Goal: Task Accomplishment & Management: Complete application form

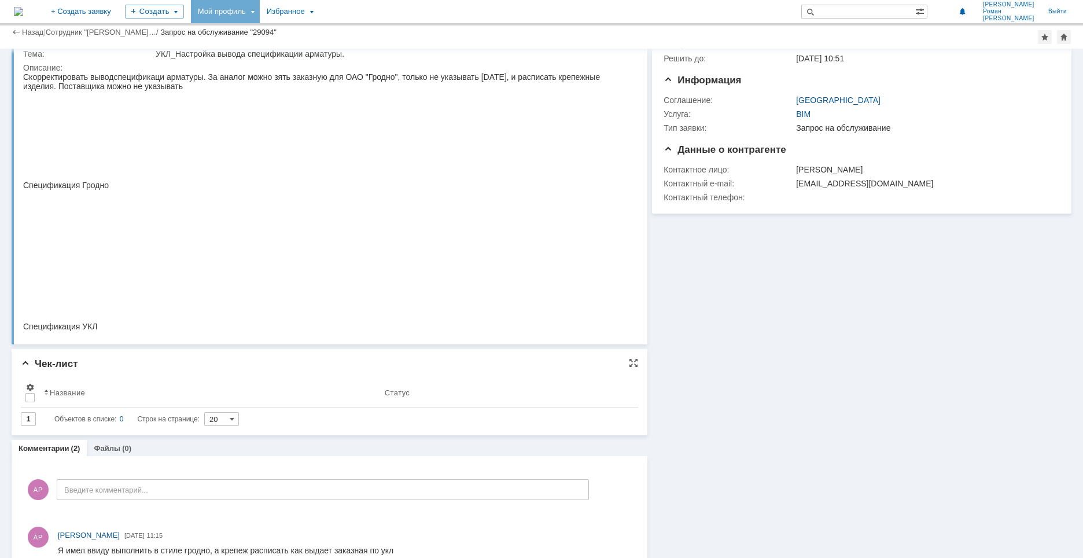
scroll to position [58, 0]
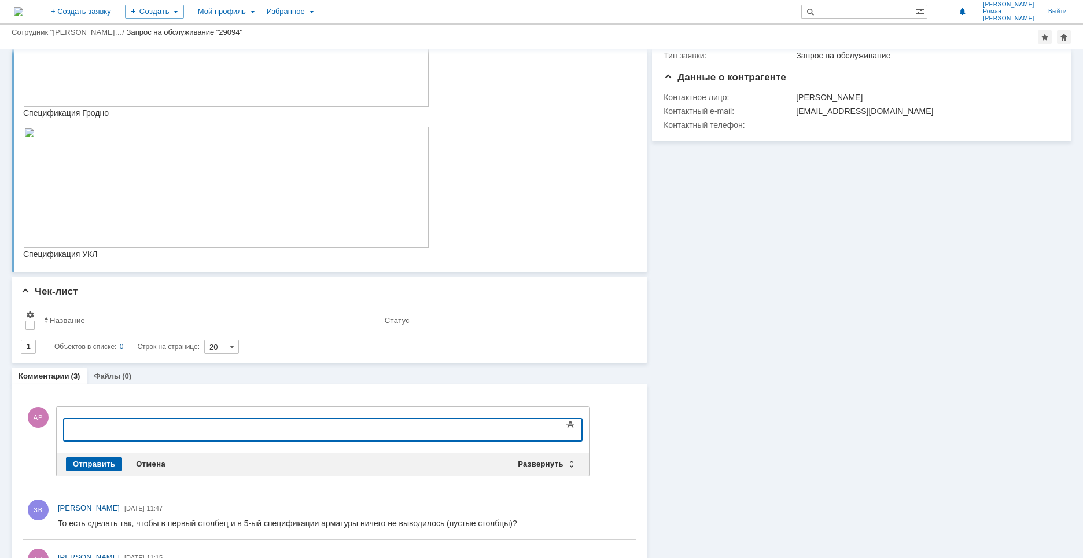
click at [295, 182] on img at bounding box center [226, 187] width 406 height 121
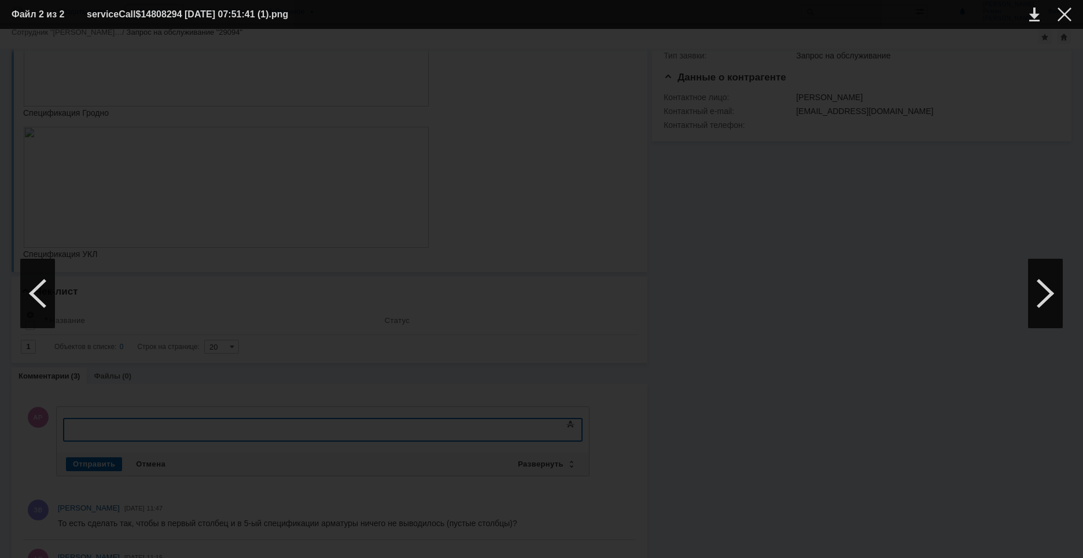
click at [937, 48] on div at bounding box center [542, 294] width 1060 height 506
click at [1062, 18] on div at bounding box center [1065, 15] width 14 height 14
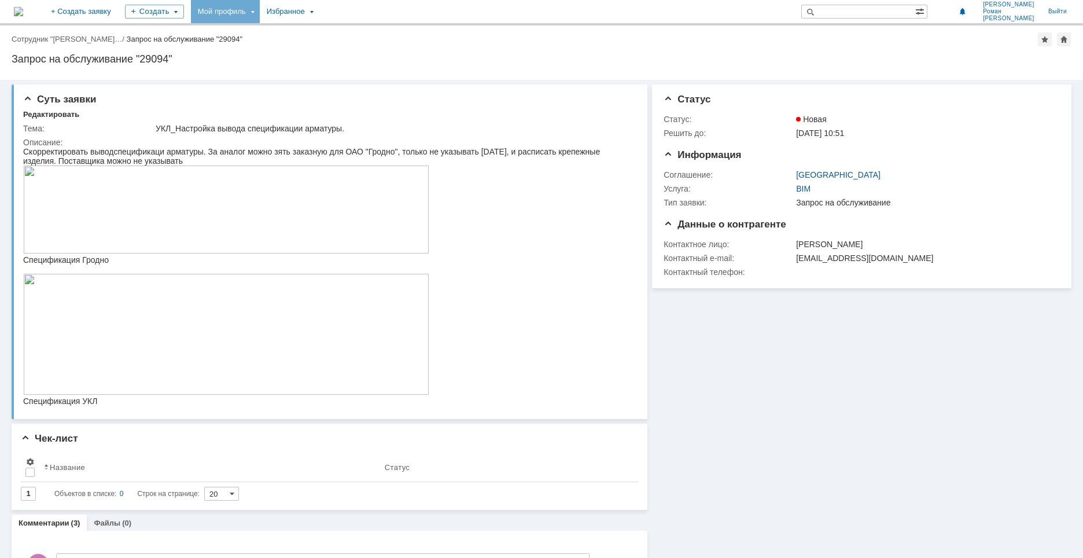
click at [260, 10] on div "Мой профиль" at bounding box center [225, 11] width 69 height 23
click at [374, 52] on link "Мои заявки" at bounding box center [330, 53] width 88 height 14
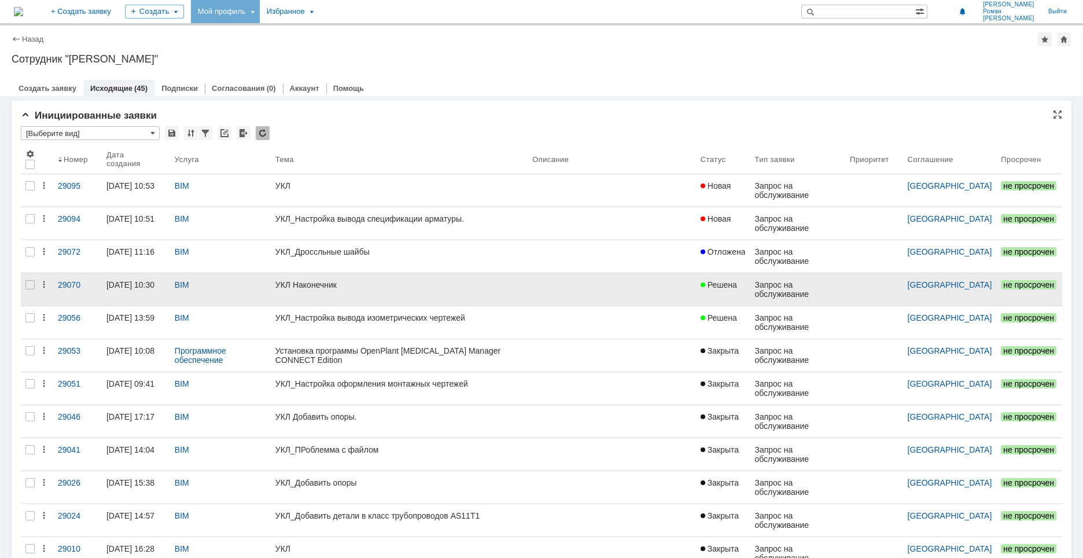
click at [359, 284] on div "УКЛ Наконечник" at bounding box center [399, 284] width 248 height 9
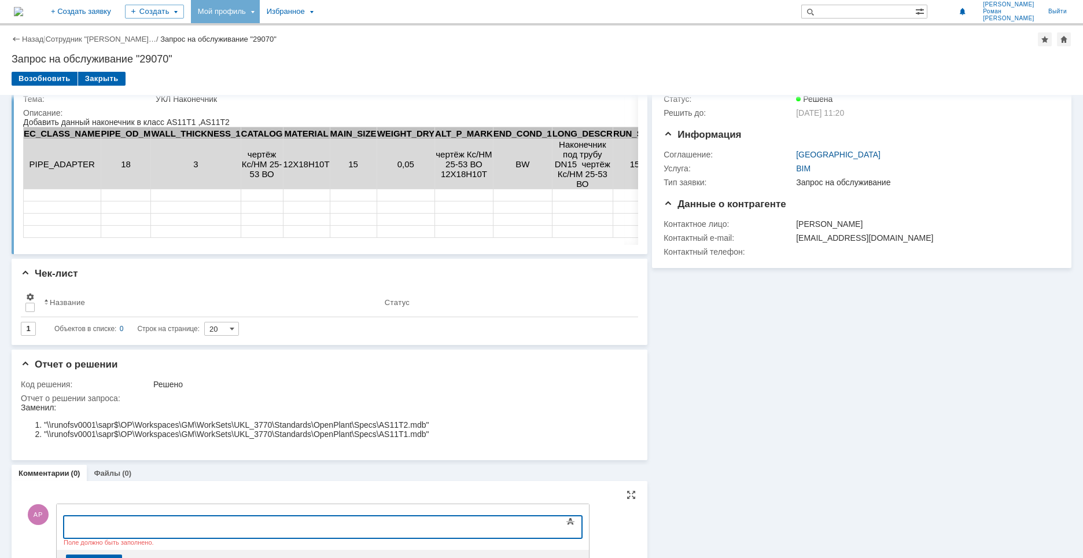
click at [182, 527] on div at bounding box center [158, 525] width 164 height 9
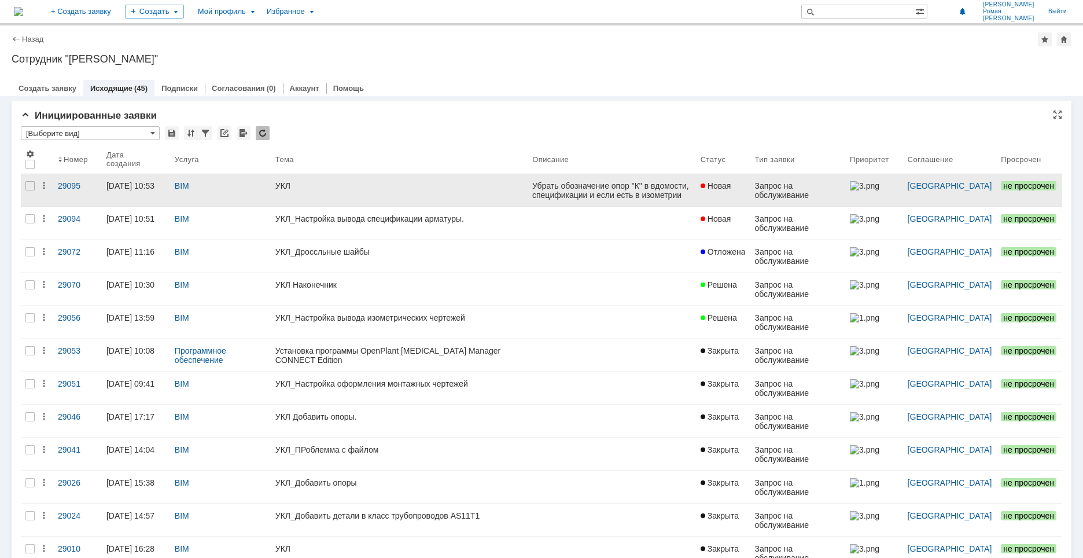
click at [373, 181] on link "УКЛ" at bounding box center [399, 190] width 257 height 32
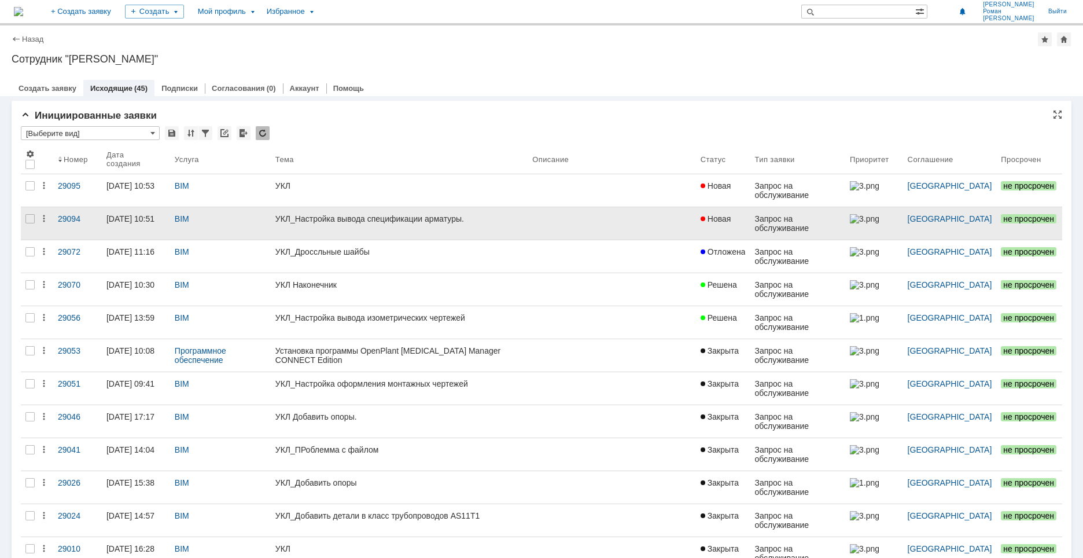
click at [378, 225] on link "УКЛ_Настройка вывода спецификации арматуры." at bounding box center [399, 223] width 257 height 32
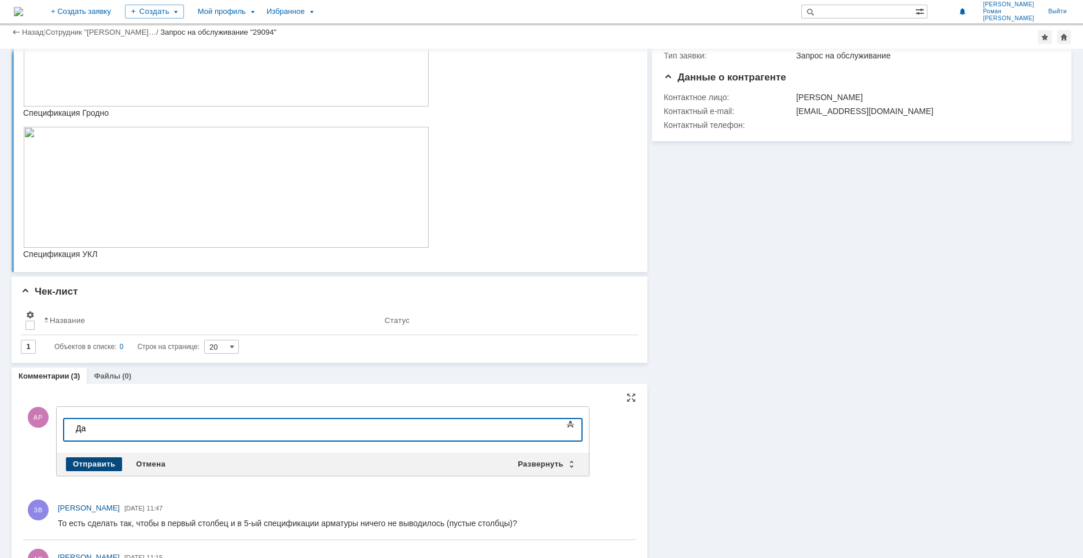
click at [97, 457] on div "Отправить" at bounding box center [94, 464] width 56 height 14
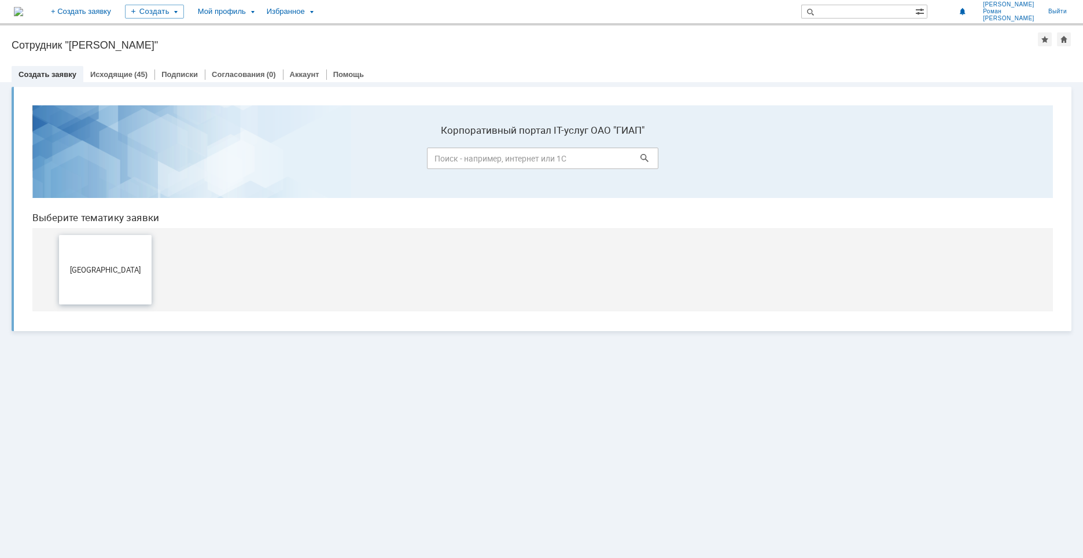
click at [117, 271] on span "[GEOGRAPHIC_DATA]" at bounding box center [105, 269] width 86 height 9
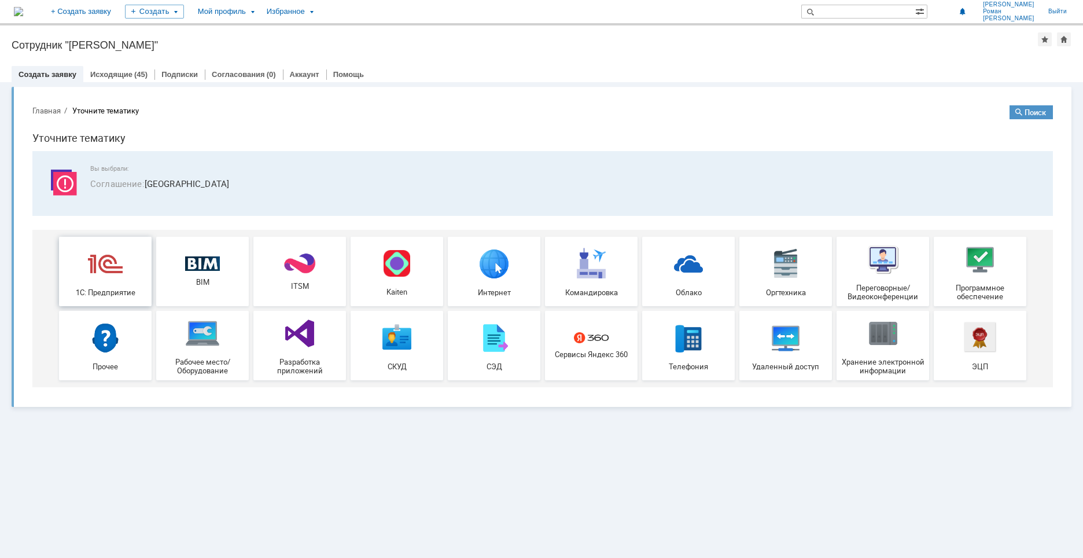
click at [98, 264] on img at bounding box center [105, 263] width 35 height 35
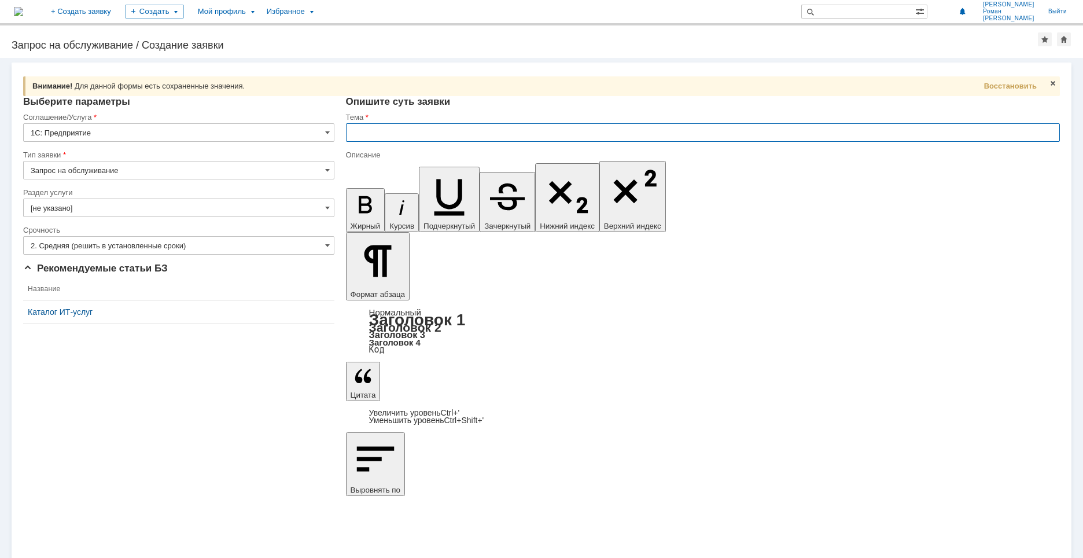
click at [211, 130] on input "1С: Предприятие" at bounding box center [178, 132] width 311 height 19
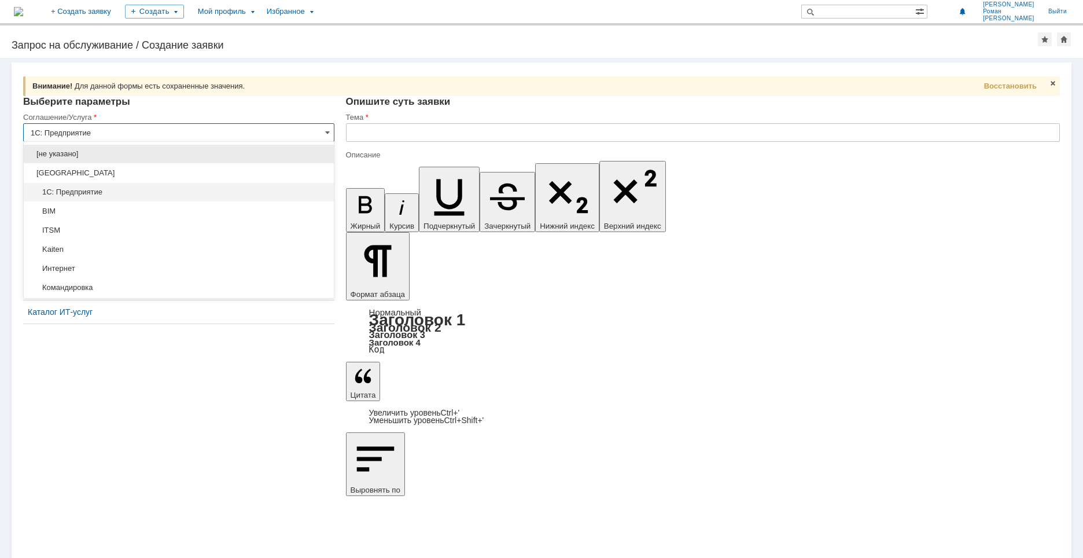
click at [271, 99] on div "Выберите параметры" at bounding box center [178, 102] width 311 height 12
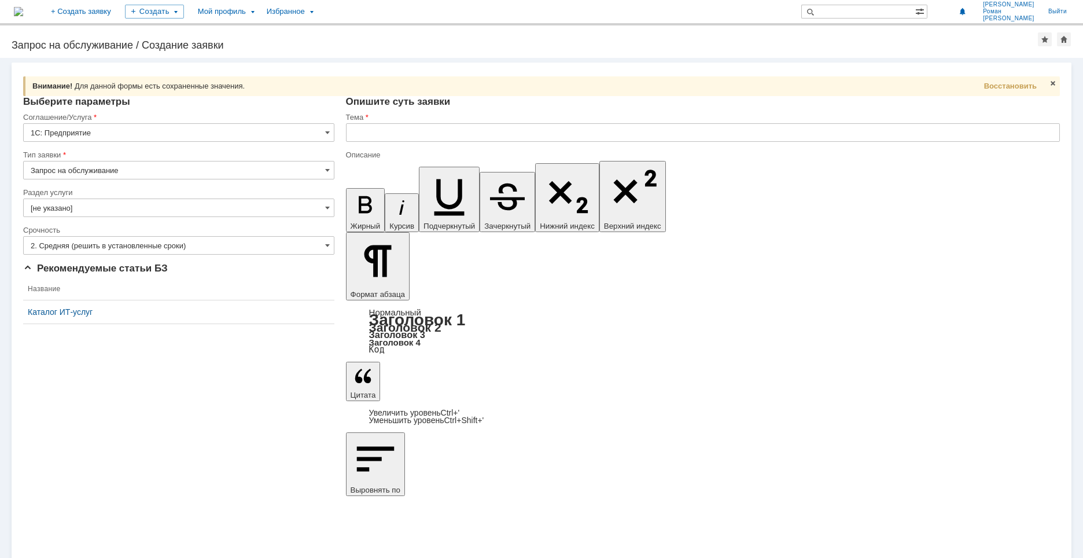
type input "1С: Предприятие"
click at [303, 172] on input "Запрос на обслуживание" at bounding box center [178, 170] width 311 height 19
click at [300, 98] on div "Выберите параметры" at bounding box center [178, 102] width 311 height 12
type input "Запрос на обслуживание"
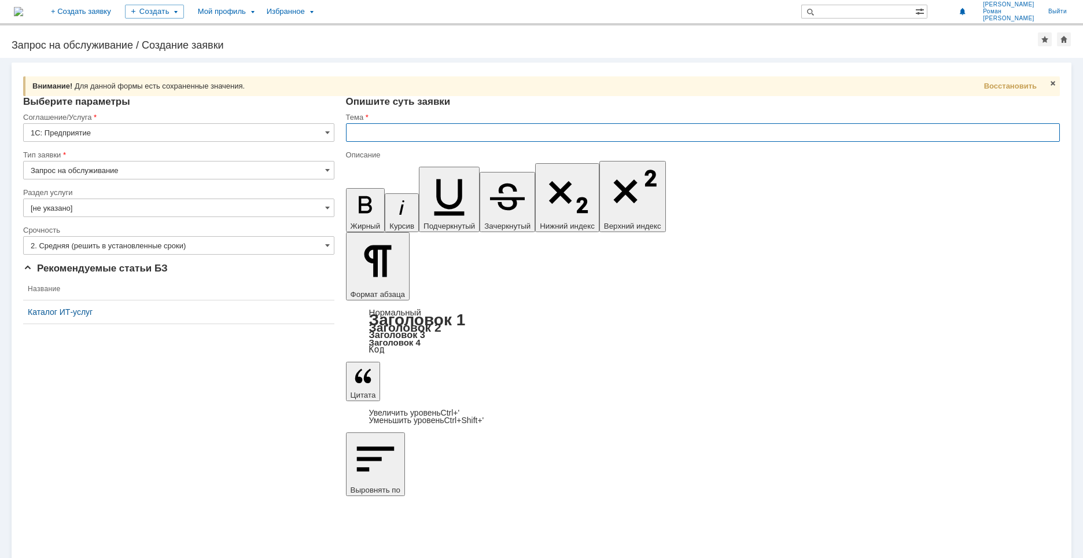
click at [404, 135] on input "text" at bounding box center [703, 132] width 714 height 19
drag, startPoint x: 509, startPoint y: 4077, endPoint x: 418, endPoint y: 4083, distance: 91.6
copy div "СУРВ ГИАП, РМ ГИАП"
click at [409, 138] on input "text" at bounding box center [703, 132] width 714 height 19
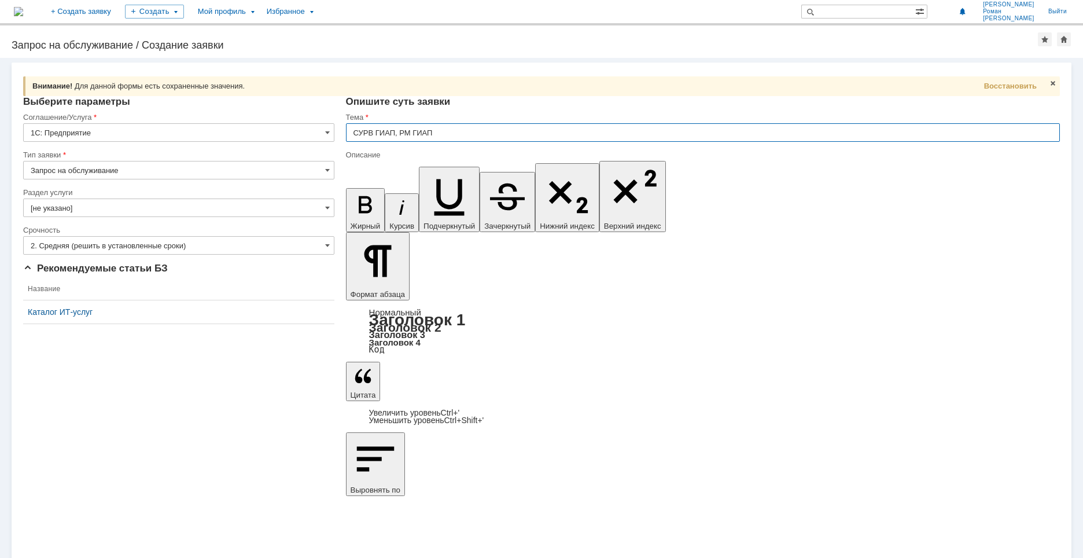
type input "СУРВ ГИАП, РМ ГИАП"
